Goal: Information Seeking & Learning: Learn about a topic

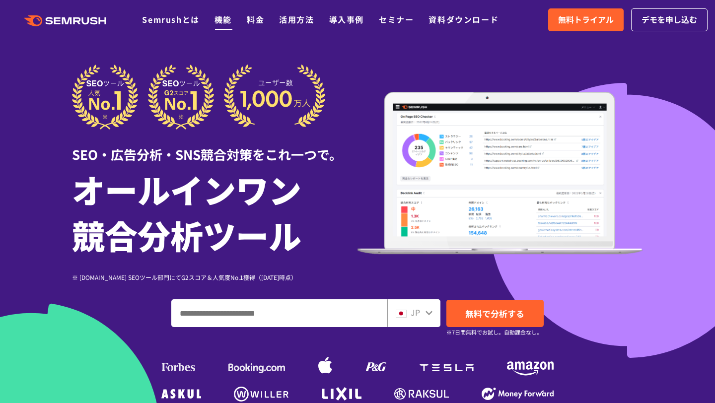
click at [220, 18] on link "機能" at bounding box center [222, 19] width 17 height 12
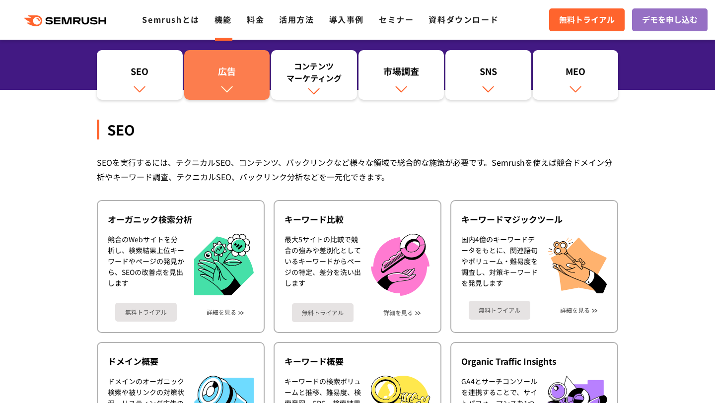
click at [234, 78] on div "広告" at bounding box center [227, 73] width 76 height 17
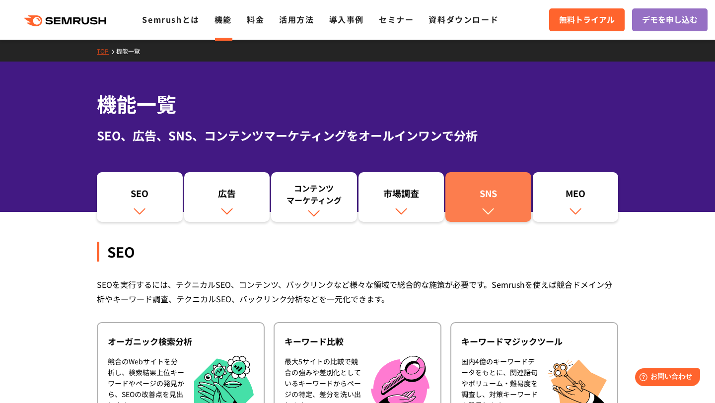
click at [474, 192] on div "SNS" at bounding box center [488, 195] width 76 height 17
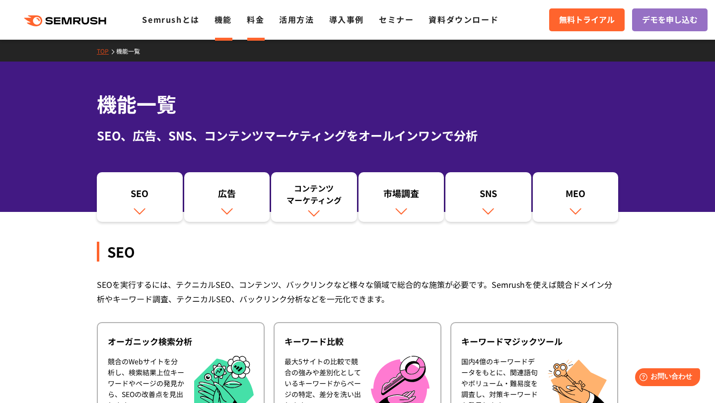
click at [262, 21] on link "料金" at bounding box center [255, 19] width 17 height 12
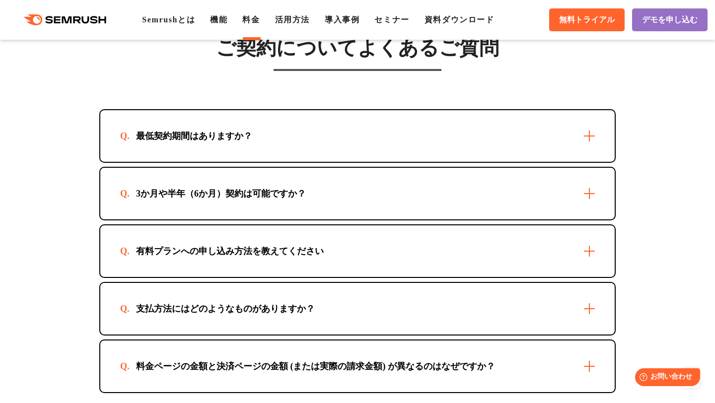
scroll to position [2871, 0]
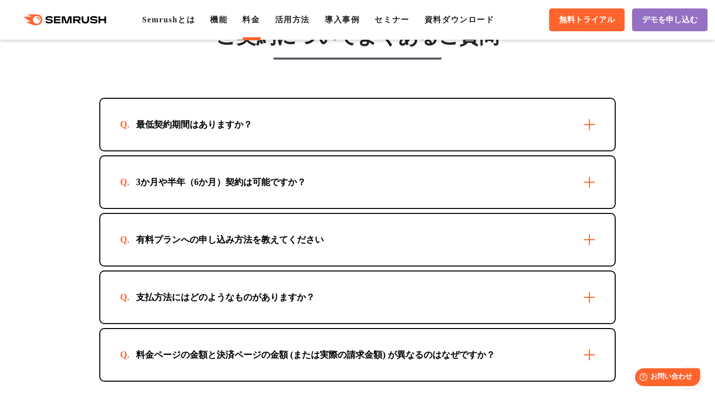
click at [536, 185] on div "3か月や半年（6か月）契約は可能ですか？" at bounding box center [357, 182] width 514 height 52
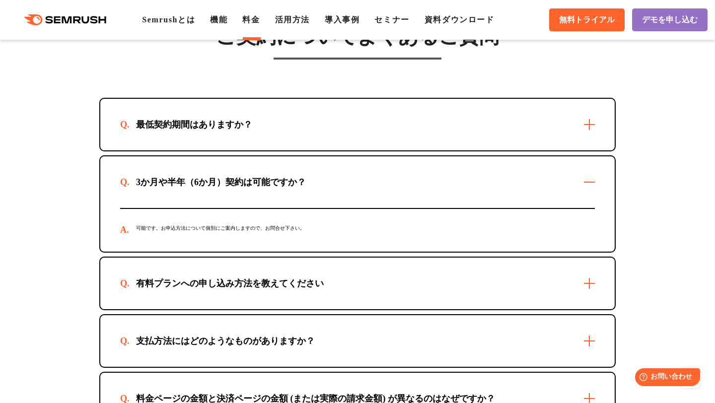
click at [536, 185] on div "3か月や半年（6か月）契約は可能ですか？" at bounding box center [357, 182] width 514 height 52
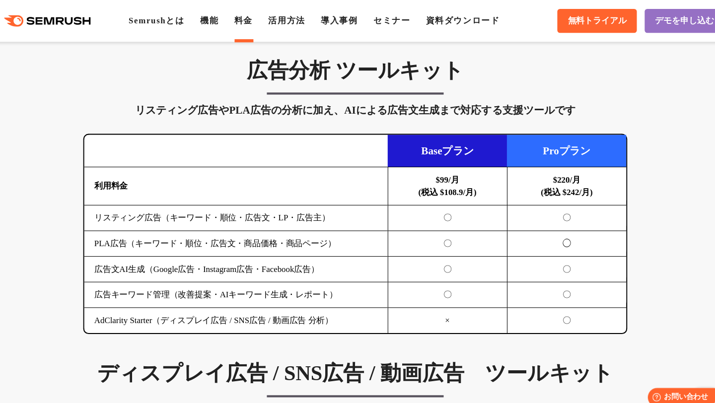
scroll to position [1043, 0]
